Goal: Task Accomplishment & Management: Use online tool/utility

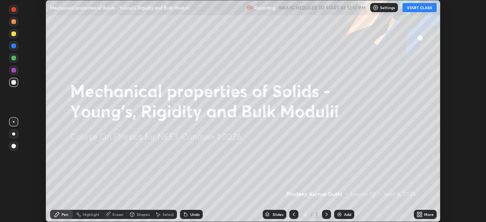
scroll to position [222, 486]
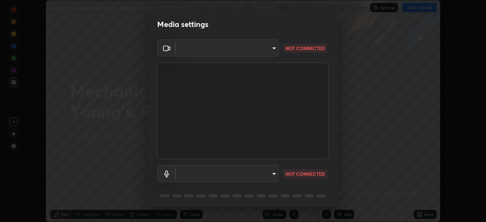
type input "3e25356f195e64551e879d1afeb1ef0f0a2c3c8c5562ca0bf2adaabd0d8e470d"
click at [224, 169] on body "Erase all Mechanical properties of Solids - Young's, Rigidity and Bulk Modulii …" at bounding box center [243, 111] width 486 height 222
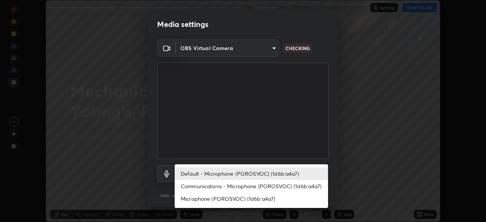
click at [228, 195] on li "Microphone (POROSVOC) (1d6b:a4a7)" at bounding box center [250, 198] width 153 height 13
type input "4fbe8e1e0728d36ea701d57919c6a5cbb82a89db17ff03edd06f49e6decb66a0"
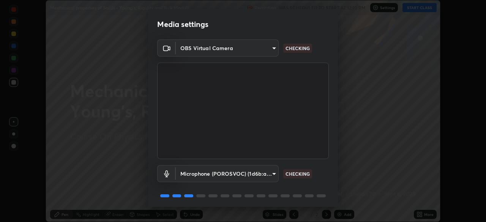
scroll to position [27, 0]
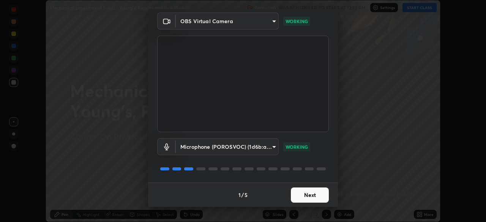
click at [315, 196] on button "Next" at bounding box center [310, 194] width 38 height 15
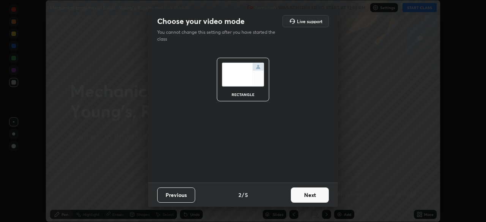
scroll to position [0, 0]
click at [313, 195] on button "Next" at bounding box center [310, 194] width 38 height 15
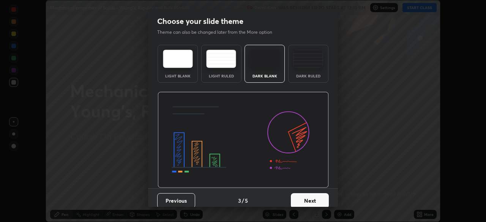
click at [313, 195] on button "Next" at bounding box center [310, 200] width 38 height 15
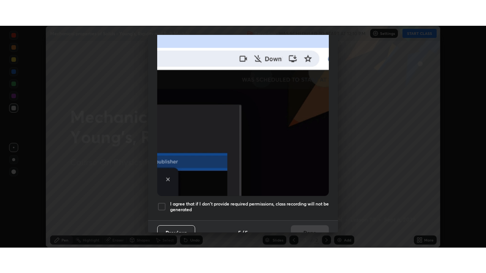
scroll to position [182, 0]
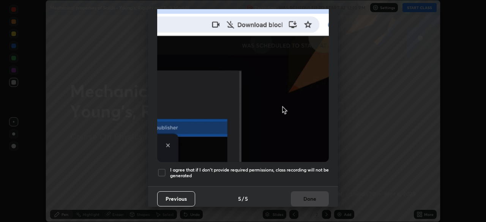
click at [162, 172] on div at bounding box center [161, 172] width 9 height 9
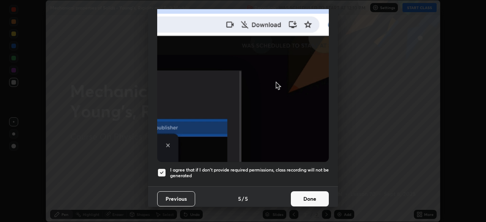
click at [303, 191] on button "Done" at bounding box center [310, 198] width 38 height 15
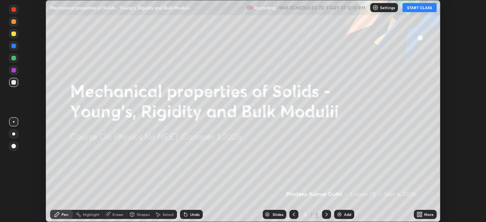
click at [415, 7] on button "START CLASS" at bounding box center [419, 7] width 34 height 9
click at [345, 215] on div "Add" at bounding box center [347, 214] width 7 height 4
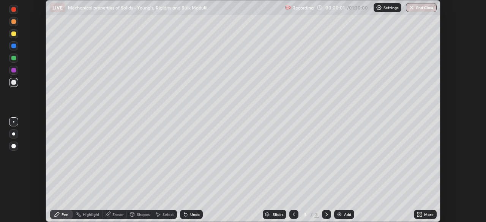
click at [420, 213] on icon at bounding box center [421, 213] width 2 height 2
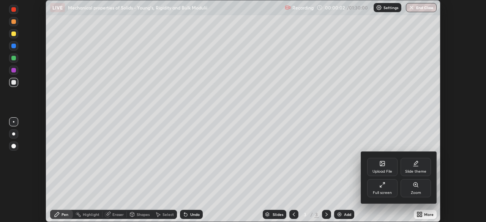
click at [387, 184] on div "Full screen" at bounding box center [382, 188] width 30 height 18
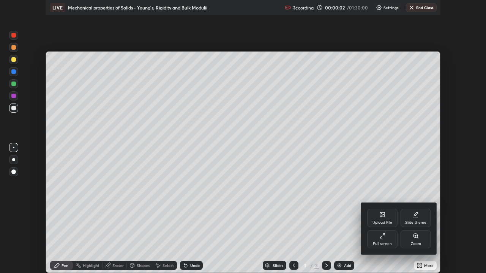
scroll to position [273, 486]
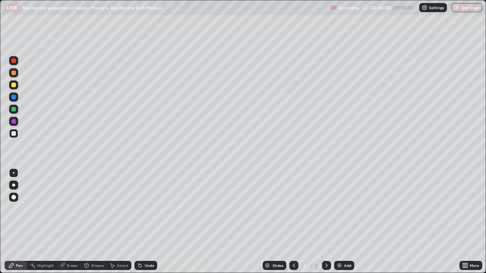
click at [14, 88] on div at bounding box center [13, 84] width 9 height 9
click at [15, 85] on div at bounding box center [13, 85] width 5 height 5
click at [146, 222] on div "Undo" at bounding box center [149, 266] width 9 height 4
click at [94, 222] on div "Shapes" at bounding box center [97, 266] width 13 height 4
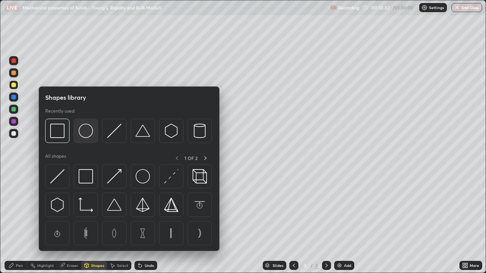
click at [86, 134] on img at bounding box center [86, 131] width 14 height 14
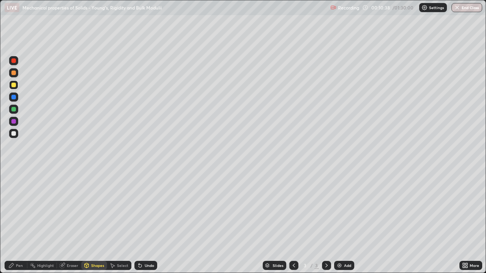
click at [16, 222] on div "Pen" at bounding box center [16, 265] width 23 height 9
click at [15, 107] on div at bounding box center [13, 109] width 5 height 5
click at [14, 133] on div at bounding box center [13, 133] width 5 height 5
click at [14, 109] on div at bounding box center [13, 109] width 5 height 5
click at [147, 222] on div "Undo" at bounding box center [149, 266] width 9 height 4
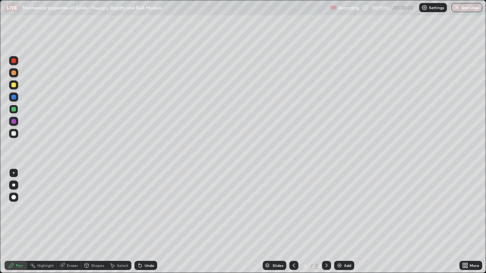
click at [146, 222] on div "Undo" at bounding box center [149, 266] width 9 height 4
click at [145, 222] on div "Undo" at bounding box center [145, 265] width 23 height 9
click at [146, 222] on div "Undo" at bounding box center [149, 266] width 9 height 4
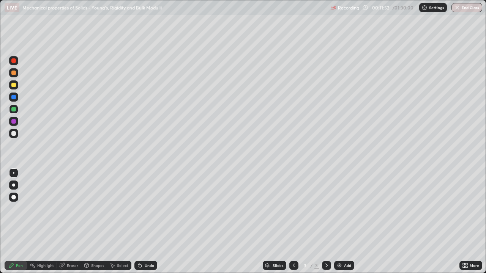
click at [146, 222] on div "Undo" at bounding box center [149, 266] width 9 height 4
click at [145, 222] on div "Undo" at bounding box center [149, 266] width 9 height 4
click at [146, 222] on div "Undo" at bounding box center [149, 266] width 9 height 4
click at [14, 85] on div at bounding box center [13, 85] width 5 height 5
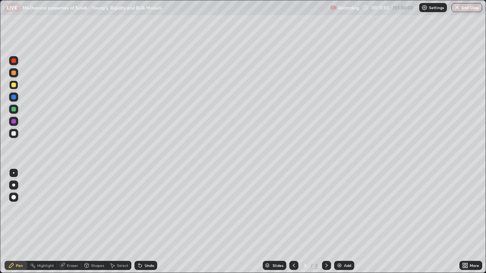
click at [13, 110] on div at bounding box center [13, 109] width 5 height 5
click at [145, 222] on div "Undo" at bounding box center [149, 266] width 9 height 4
click at [117, 222] on div "Select" at bounding box center [122, 266] width 11 height 4
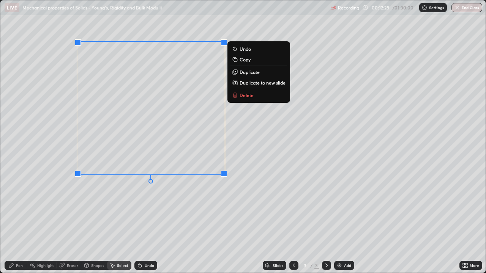
click at [243, 98] on p "Delete" at bounding box center [246, 95] width 14 height 6
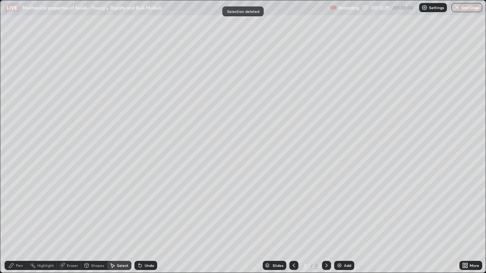
click at [91, 222] on div "Shapes" at bounding box center [97, 266] width 13 height 4
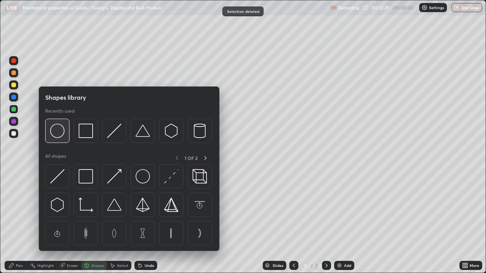
click at [55, 130] on img at bounding box center [57, 131] width 14 height 14
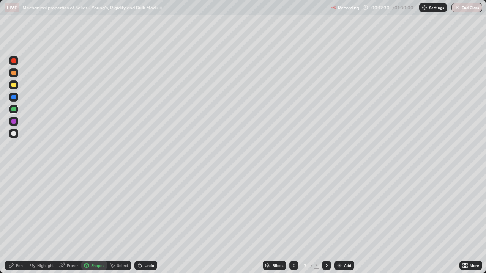
click at [17, 222] on div "Pen" at bounding box center [19, 266] width 7 height 4
click at [15, 83] on div at bounding box center [13, 85] width 5 height 5
click at [141, 222] on icon at bounding box center [140, 265] width 6 height 6
click at [94, 222] on div "Shapes" at bounding box center [97, 266] width 13 height 4
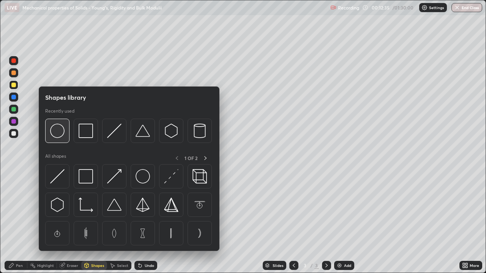
click at [57, 130] on img at bounding box center [57, 131] width 14 height 14
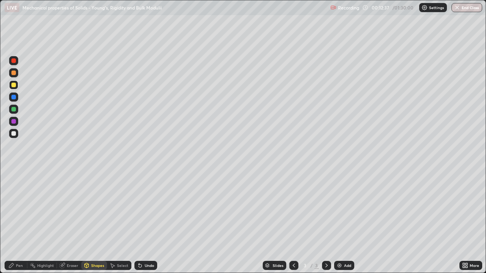
click at [18, 222] on div "Pen" at bounding box center [19, 266] width 7 height 4
click at [91, 222] on div "Shapes" at bounding box center [97, 266] width 13 height 4
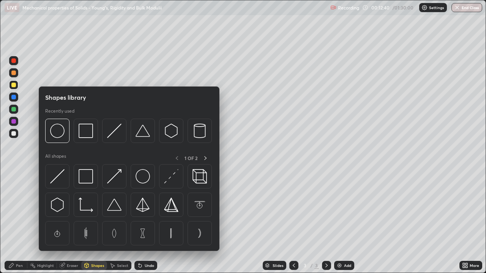
click at [59, 177] on img at bounding box center [57, 176] width 14 height 14
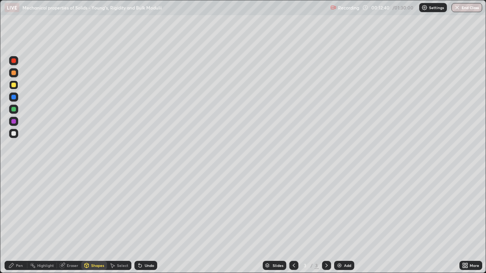
click at [14, 109] on div at bounding box center [13, 109] width 5 height 5
click at [19, 222] on div "Pen" at bounding box center [19, 266] width 7 height 4
click at [14, 133] on div at bounding box center [13, 133] width 5 height 5
click at [14, 110] on div at bounding box center [13, 109] width 5 height 5
click at [14, 134] on div at bounding box center [13, 133] width 5 height 5
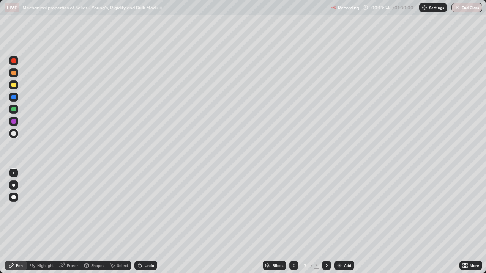
click at [146, 222] on div "Undo" at bounding box center [149, 266] width 9 height 4
click at [12, 98] on div at bounding box center [13, 97] width 5 height 5
click at [14, 132] on div at bounding box center [13, 133] width 5 height 5
click at [13, 109] on div at bounding box center [13, 109] width 5 height 5
click at [94, 222] on div "Shapes" at bounding box center [97, 266] width 13 height 4
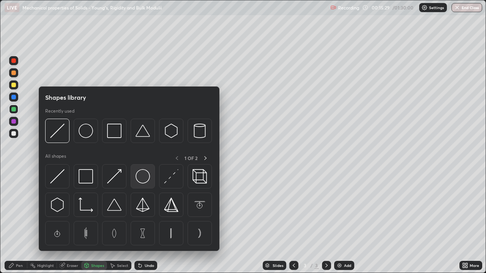
click at [136, 176] on img at bounding box center [142, 176] width 14 height 14
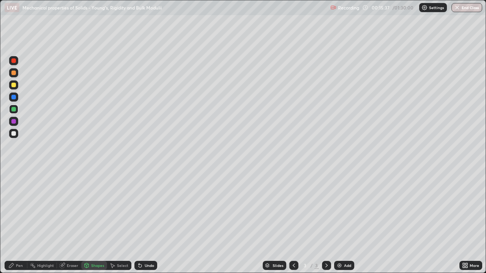
click at [13, 132] on div at bounding box center [13, 133] width 5 height 5
click at [20, 222] on div "Pen" at bounding box center [16, 265] width 23 height 9
click at [13, 98] on div at bounding box center [13, 97] width 5 height 5
click at [14, 135] on div at bounding box center [13, 133] width 5 height 5
click at [94, 222] on div "Shapes" at bounding box center [94, 265] width 26 height 9
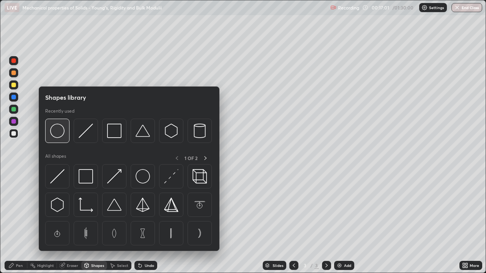
click at [56, 130] on img at bounding box center [57, 131] width 14 height 14
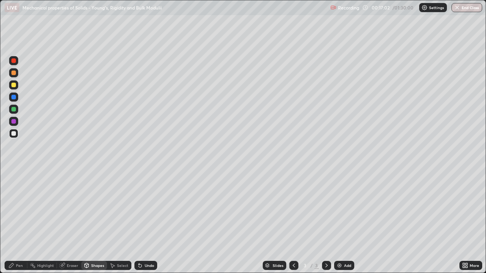
click at [13, 85] on div at bounding box center [13, 85] width 5 height 5
click at [17, 222] on div "Pen" at bounding box center [19, 266] width 7 height 4
click at [13, 109] on div at bounding box center [13, 109] width 5 height 5
click at [92, 222] on div "Shapes" at bounding box center [97, 266] width 13 height 4
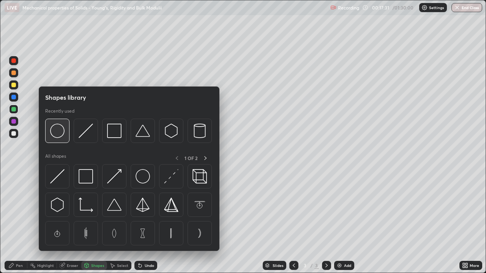
click at [57, 133] on img at bounding box center [57, 131] width 14 height 14
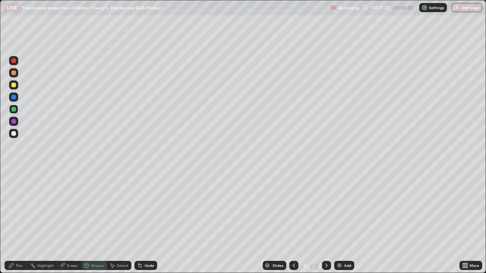
click at [145, 222] on div "Undo" at bounding box center [149, 266] width 9 height 4
click at [140, 222] on icon at bounding box center [140, 265] width 6 height 6
click at [146, 222] on div "Undo" at bounding box center [145, 265] width 23 height 9
click at [146, 222] on div "Undo" at bounding box center [149, 266] width 9 height 4
click at [17, 222] on div "Pen" at bounding box center [19, 266] width 7 height 4
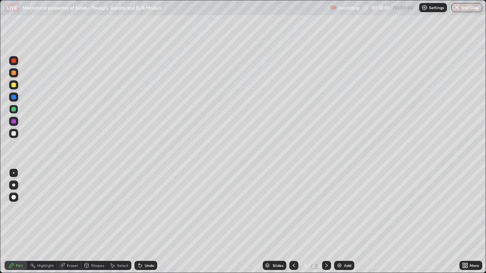
click at [14, 133] on div at bounding box center [13, 133] width 5 height 5
click at [151, 222] on div "Undo" at bounding box center [149, 266] width 9 height 4
click at [147, 222] on div "Undo" at bounding box center [149, 266] width 9 height 4
click at [146, 222] on div "Undo" at bounding box center [149, 266] width 9 height 4
click at [146, 222] on div "Undo" at bounding box center [145, 265] width 23 height 9
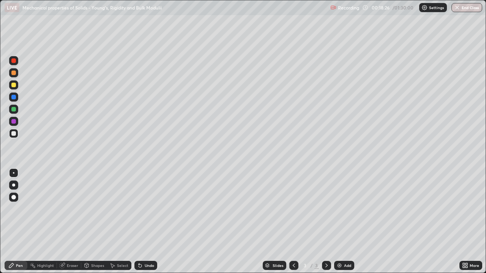
click at [144, 222] on div "Undo" at bounding box center [145, 265] width 23 height 9
click at [145, 222] on div "Undo" at bounding box center [149, 266] width 9 height 4
click at [142, 222] on div "Undo" at bounding box center [145, 265] width 23 height 9
click at [141, 222] on icon at bounding box center [140, 265] width 6 height 6
click at [14, 96] on div at bounding box center [13, 97] width 5 height 5
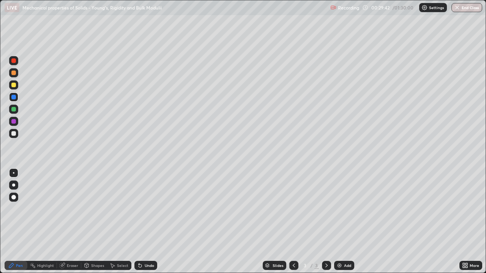
click at [15, 82] on div at bounding box center [13, 84] width 9 height 9
click at [343, 222] on div "Add" at bounding box center [344, 265] width 20 height 9
click at [151, 222] on div "Undo" at bounding box center [145, 265] width 23 height 9
click at [149, 222] on div "Undo" at bounding box center [149, 266] width 9 height 4
click at [152, 222] on div "Undo" at bounding box center [149, 266] width 9 height 4
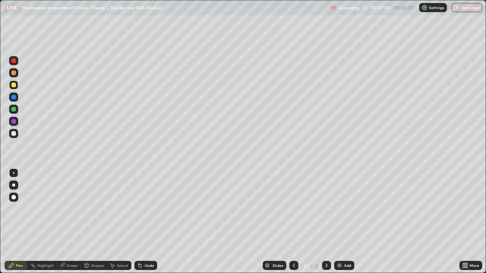
click at [13, 134] on div at bounding box center [13, 133] width 5 height 5
click at [96, 222] on div "Shapes" at bounding box center [97, 266] width 13 height 4
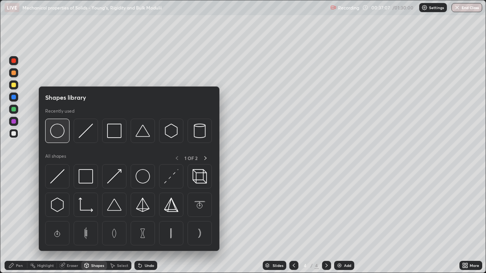
click at [57, 130] on img at bounding box center [57, 131] width 14 height 14
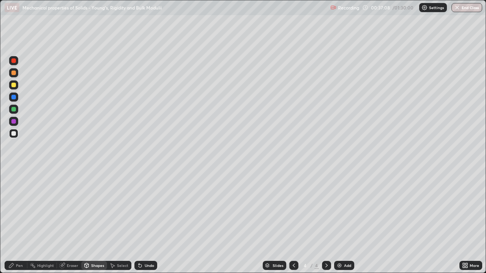
click at [14, 97] on div at bounding box center [13, 97] width 5 height 5
click at [145, 222] on div "Undo" at bounding box center [149, 266] width 9 height 4
click at [16, 222] on div "Pen" at bounding box center [16, 265] width 23 height 9
click at [12, 84] on div at bounding box center [13, 85] width 5 height 5
click at [15, 110] on div at bounding box center [13, 109] width 5 height 5
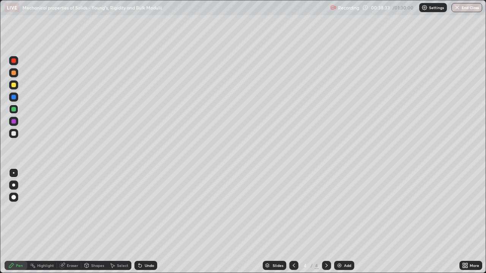
click at [14, 72] on div at bounding box center [13, 73] width 5 height 5
click at [14, 133] on div at bounding box center [13, 133] width 5 height 5
click at [147, 222] on div "Undo" at bounding box center [149, 266] width 9 height 4
click at [71, 222] on div "Eraser" at bounding box center [72, 266] width 11 height 4
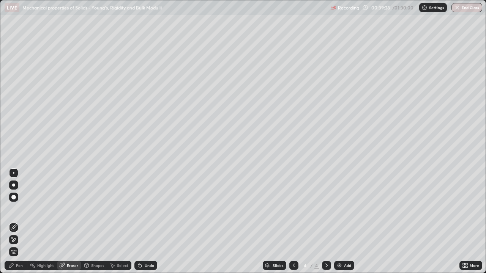
click at [16, 222] on div "Pen" at bounding box center [16, 265] width 23 height 9
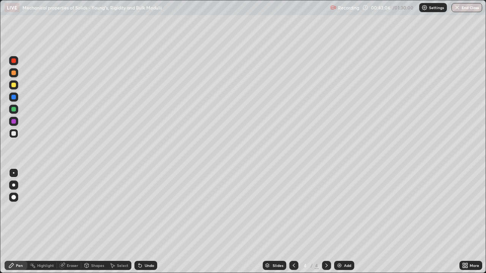
click at [341, 222] on div "Add" at bounding box center [344, 265] width 20 height 9
click at [14, 87] on div at bounding box center [13, 85] width 5 height 5
click at [148, 222] on div "Undo" at bounding box center [149, 266] width 9 height 4
click at [147, 222] on div "Undo" at bounding box center [149, 266] width 9 height 4
click at [151, 222] on div "Undo" at bounding box center [149, 266] width 9 height 4
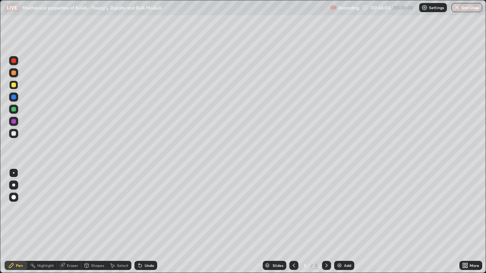
click at [15, 134] on div at bounding box center [13, 133] width 5 height 5
click at [13, 84] on div at bounding box center [13, 85] width 5 height 5
click at [12, 108] on div at bounding box center [13, 109] width 5 height 5
click at [13, 134] on div at bounding box center [13, 133] width 5 height 5
click at [14, 120] on div at bounding box center [13, 121] width 5 height 5
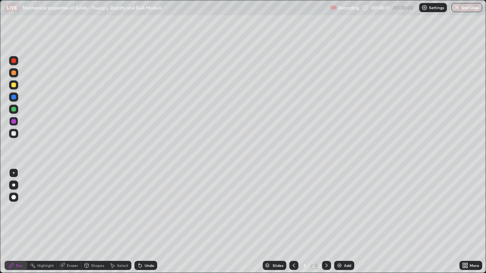
click at [13, 85] on div at bounding box center [13, 85] width 5 height 5
click at [13, 119] on div at bounding box center [13, 121] width 5 height 5
click at [289, 222] on div at bounding box center [293, 265] width 9 height 9
click at [325, 222] on icon at bounding box center [326, 265] width 6 height 6
click at [14, 130] on div at bounding box center [13, 133] width 9 height 9
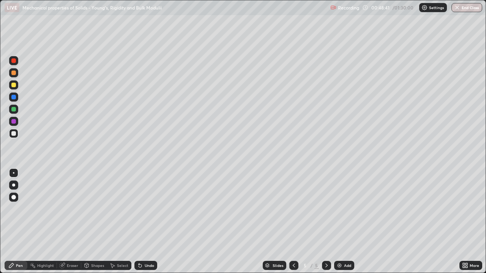
click at [17, 222] on div "Pen" at bounding box center [19, 266] width 7 height 4
click at [14, 86] on div at bounding box center [13, 85] width 5 height 5
click at [292, 222] on icon at bounding box center [294, 265] width 6 height 6
click at [322, 222] on div at bounding box center [326, 265] width 9 height 9
click at [14, 121] on div at bounding box center [13, 121] width 5 height 5
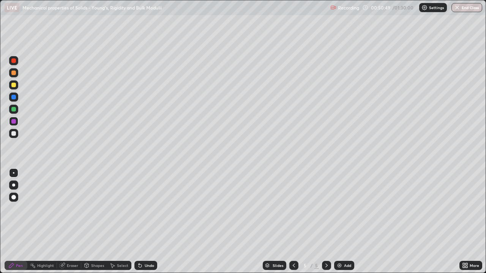
click at [340, 222] on img at bounding box center [339, 265] width 6 height 6
click at [16, 131] on div at bounding box center [13, 133] width 9 height 9
click at [13, 109] on div at bounding box center [13, 109] width 5 height 5
click at [14, 134] on div at bounding box center [13, 133] width 5 height 5
click at [14, 120] on div at bounding box center [13, 121] width 5 height 5
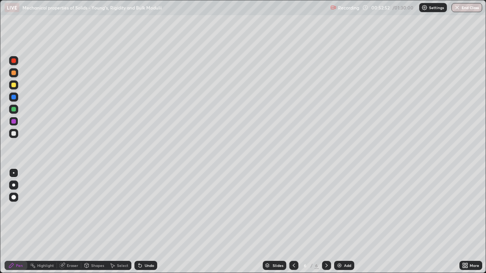
click at [13, 132] on div at bounding box center [13, 133] width 5 height 5
click at [15, 83] on div at bounding box center [13, 85] width 5 height 5
click at [13, 132] on div at bounding box center [13, 133] width 5 height 5
click at [145, 222] on div "Undo" at bounding box center [149, 266] width 9 height 4
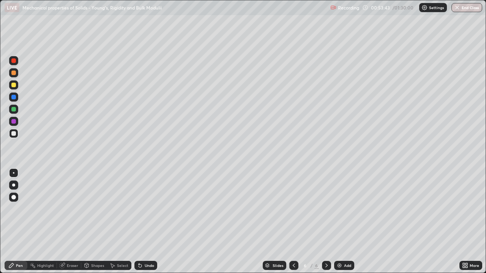
click at [145, 222] on div "Undo" at bounding box center [149, 266] width 9 height 4
click at [146, 222] on div "Undo" at bounding box center [149, 266] width 9 height 4
click at [16, 85] on div at bounding box center [13, 85] width 5 height 5
click at [15, 108] on div at bounding box center [13, 109] width 5 height 5
click at [344, 222] on div "Add" at bounding box center [347, 266] width 7 height 4
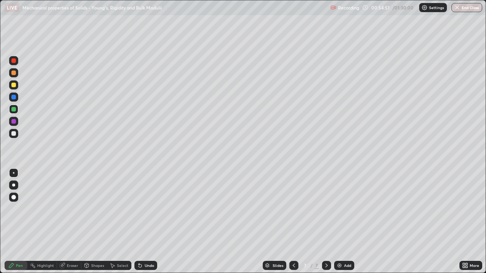
click at [14, 132] on div at bounding box center [13, 133] width 5 height 5
click at [13, 84] on div at bounding box center [13, 85] width 5 height 5
click at [14, 122] on div at bounding box center [13, 121] width 5 height 5
click at [13, 134] on div at bounding box center [13, 133] width 5 height 5
click at [14, 121] on div at bounding box center [13, 121] width 5 height 5
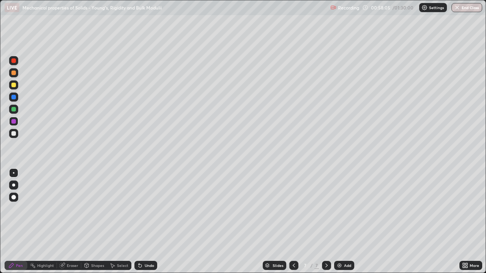
click at [13, 86] on div at bounding box center [13, 85] width 5 height 5
click at [14, 121] on div at bounding box center [13, 121] width 5 height 5
click at [14, 137] on div at bounding box center [13, 133] width 9 height 9
click at [147, 222] on div "Undo" at bounding box center [145, 265] width 23 height 9
click at [14, 121] on div at bounding box center [13, 121] width 5 height 5
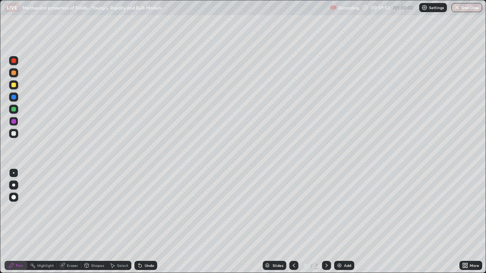
click at [342, 222] on div "Add" at bounding box center [344, 265] width 20 height 9
click at [13, 133] on div at bounding box center [13, 133] width 5 height 5
click at [14, 85] on div at bounding box center [13, 85] width 5 height 5
click at [15, 110] on div at bounding box center [13, 109] width 5 height 5
click at [13, 84] on div at bounding box center [13, 85] width 5 height 5
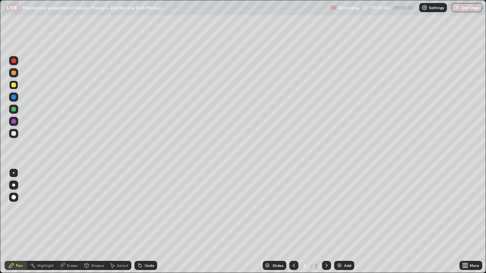
click at [15, 133] on div at bounding box center [13, 133] width 5 height 5
click at [148, 222] on div "Undo" at bounding box center [149, 266] width 9 height 4
click at [13, 111] on div at bounding box center [13, 109] width 5 height 5
click at [14, 135] on div at bounding box center [13, 133] width 5 height 5
click at [109, 222] on div "Select" at bounding box center [119, 265] width 24 height 9
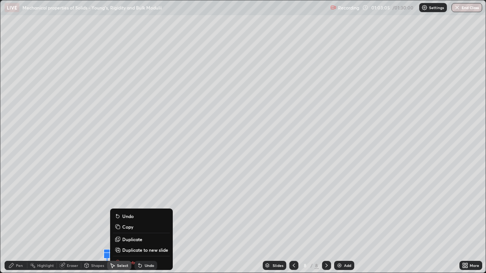
click at [143, 222] on div "Undo" at bounding box center [145, 265] width 23 height 9
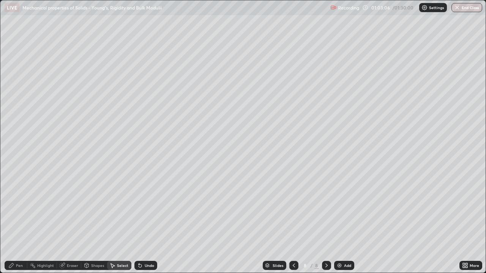
click at [22, 222] on div "Pen" at bounding box center [19, 266] width 7 height 4
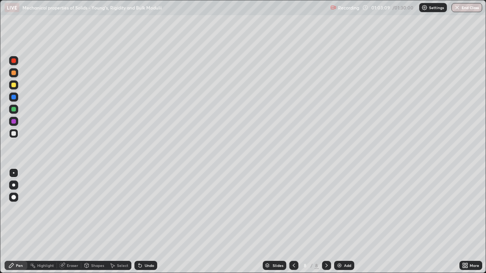
click at [13, 121] on div at bounding box center [13, 121] width 5 height 5
click at [12, 86] on div at bounding box center [13, 85] width 5 height 5
click at [15, 97] on div at bounding box center [13, 97] width 5 height 5
click at [14, 134] on div at bounding box center [13, 133] width 5 height 5
click at [141, 222] on div "Undo" at bounding box center [145, 265] width 23 height 9
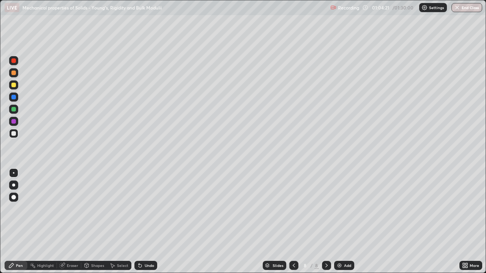
click at [145, 222] on div "Undo" at bounding box center [149, 266] width 9 height 4
click at [143, 222] on div "Undo" at bounding box center [145, 265] width 23 height 9
click at [14, 96] on div at bounding box center [13, 97] width 5 height 5
click at [14, 134] on div at bounding box center [13, 133] width 5 height 5
click at [149, 222] on div "Undo" at bounding box center [149, 266] width 9 height 4
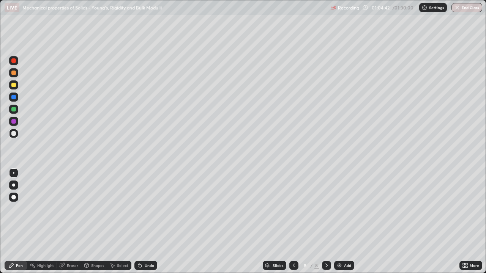
click at [150, 222] on div "Undo" at bounding box center [149, 266] width 9 height 4
click at [147, 222] on div "Undo" at bounding box center [149, 266] width 9 height 4
click at [14, 97] on div at bounding box center [13, 97] width 5 height 5
click at [15, 110] on div at bounding box center [13, 109] width 5 height 5
click at [12, 121] on div at bounding box center [13, 121] width 5 height 5
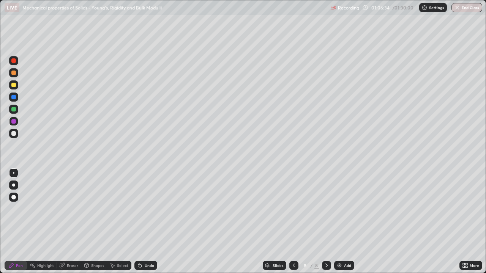
click at [293, 222] on icon at bounding box center [294, 265] width 6 height 6
click at [289, 222] on div at bounding box center [293, 265] width 9 height 9
click at [292, 222] on icon at bounding box center [294, 265] width 6 height 6
click at [325, 222] on icon at bounding box center [326, 265] width 6 height 6
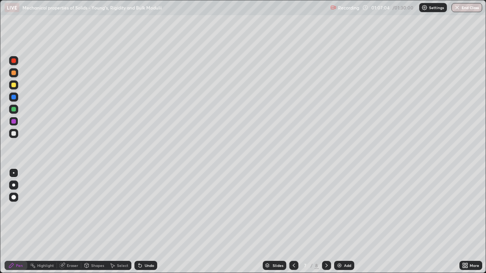
click at [326, 222] on icon at bounding box center [326, 265] width 6 height 6
click at [292, 222] on icon at bounding box center [294, 265] width 6 height 6
click at [291, 222] on div at bounding box center [293, 265] width 9 height 9
click at [296, 222] on div at bounding box center [293, 265] width 9 height 9
click at [289, 222] on div at bounding box center [293, 265] width 9 height 15
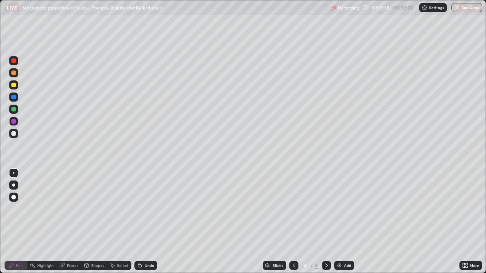
click at [292, 222] on icon at bounding box center [294, 265] width 6 height 6
click at [325, 222] on icon at bounding box center [326, 265] width 6 height 6
click at [324, 222] on div at bounding box center [326, 265] width 9 height 9
click at [325, 222] on icon at bounding box center [326, 266] width 2 height 4
click at [325, 222] on icon at bounding box center [326, 265] width 6 height 6
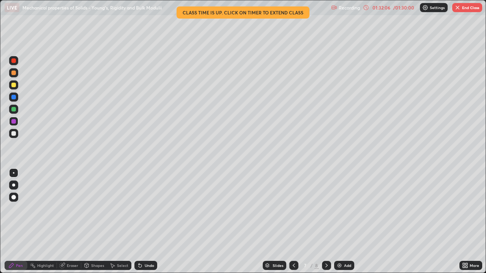
click at [325, 222] on icon at bounding box center [326, 265] width 6 height 6
click at [461, 8] on button "End Class" at bounding box center [467, 7] width 30 height 9
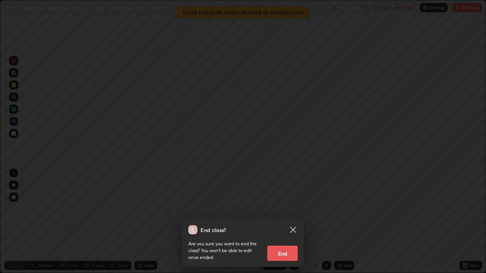
click at [288, 222] on button "End" at bounding box center [282, 253] width 30 height 15
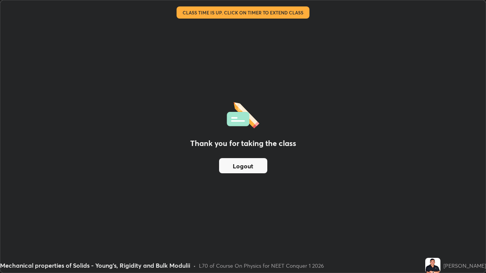
click at [256, 166] on button "Logout" at bounding box center [243, 165] width 48 height 15
